Goal: Navigation & Orientation: Find specific page/section

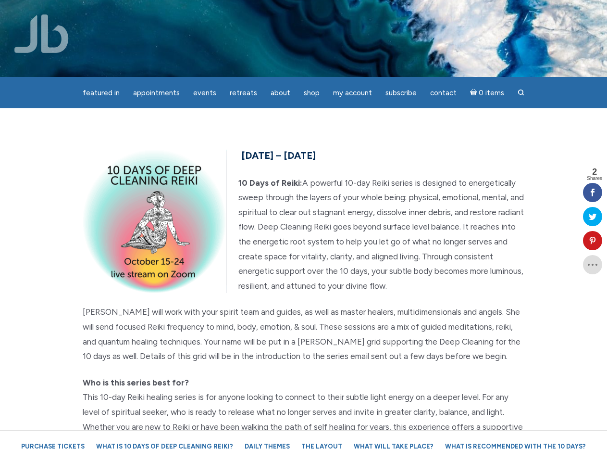
click at [303, 231] on p "10 Days of Reiki: A powerful 10-day Reiki series is designed to energetically s…" at bounding box center [304, 235] width 442 height 118
click at [156, 93] on span "Appointments" at bounding box center [156, 92] width 47 height 9
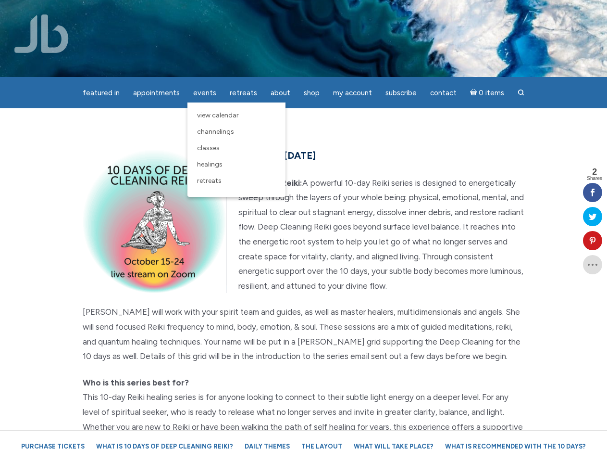
click at [205, 93] on span "Events" at bounding box center [204, 92] width 23 height 9
click at [280, 93] on span "About" at bounding box center [281, 92] width 20 height 9
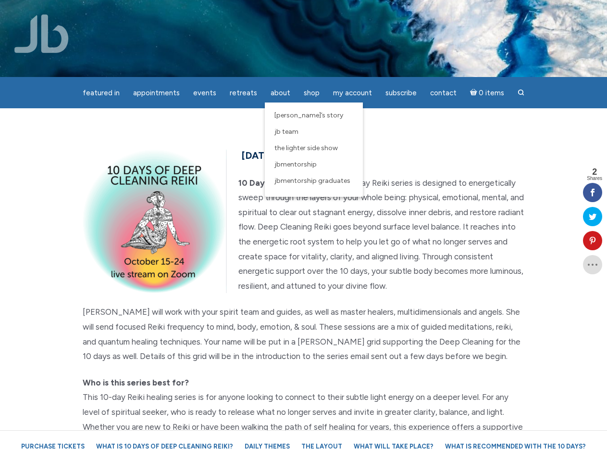
click at [353, 93] on span "My Account" at bounding box center [352, 92] width 39 height 9
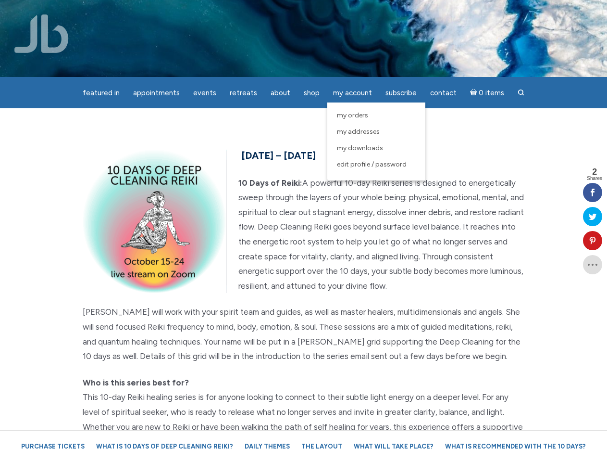
click at [593, 240] on icon at bounding box center [592, 241] width 19 height 8
